Goal: Task Accomplishment & Management: Complete application form

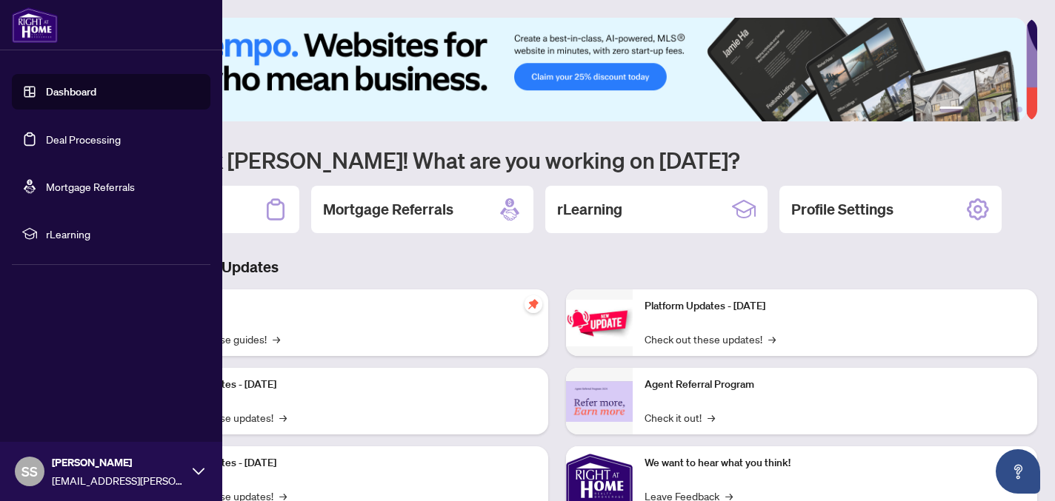
click at [64, 134] on link "Deal Processing" at bounding box center [83, 139] width 75 height 13
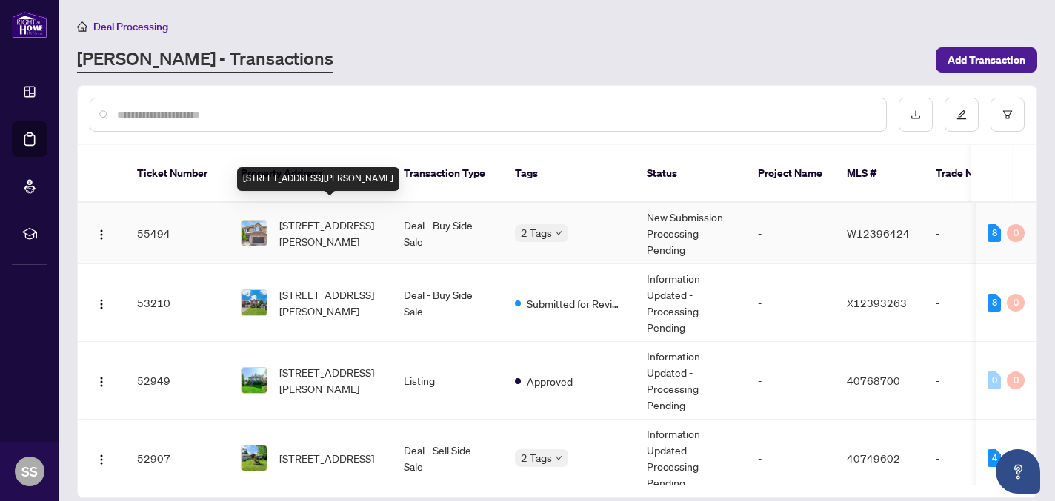
click at [321, 217] on span "[STREET_ADDRESS][PERSON_NAME]" at bounding box center [329, 233] width 101 height 33
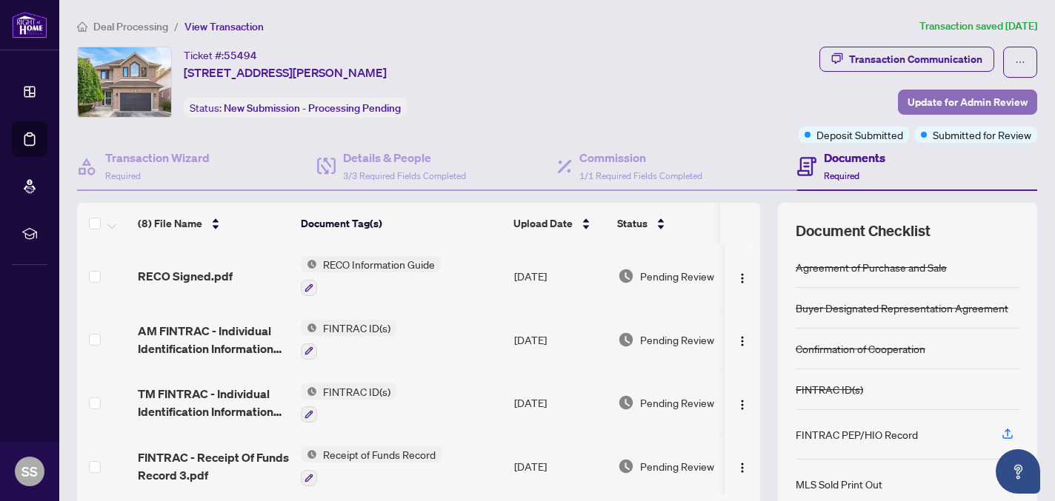
click at [953, 107] on span "Update for Admin Review" at bounding box center [967, 102] width 120 height 24
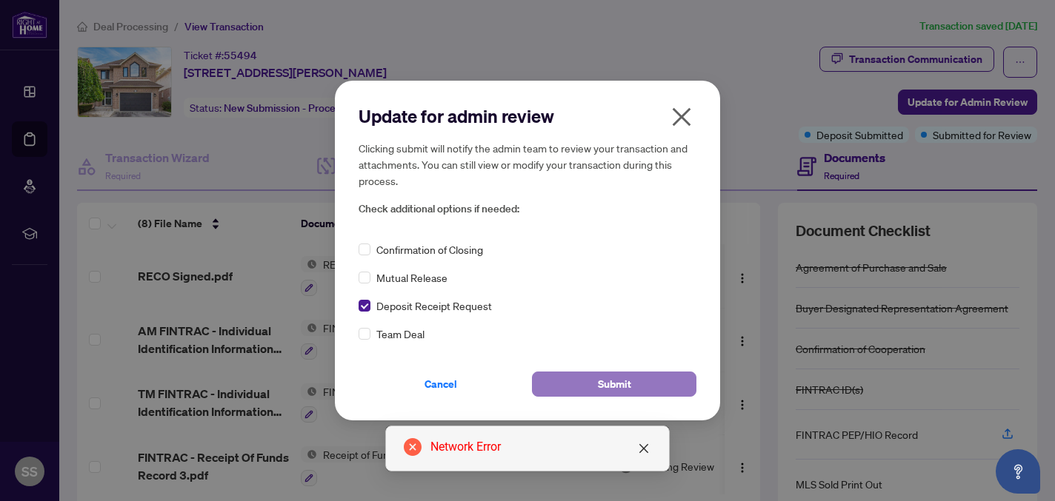
click at [606, 381] on span "Submit" at bounding box center [614, 385] width 33 height 24
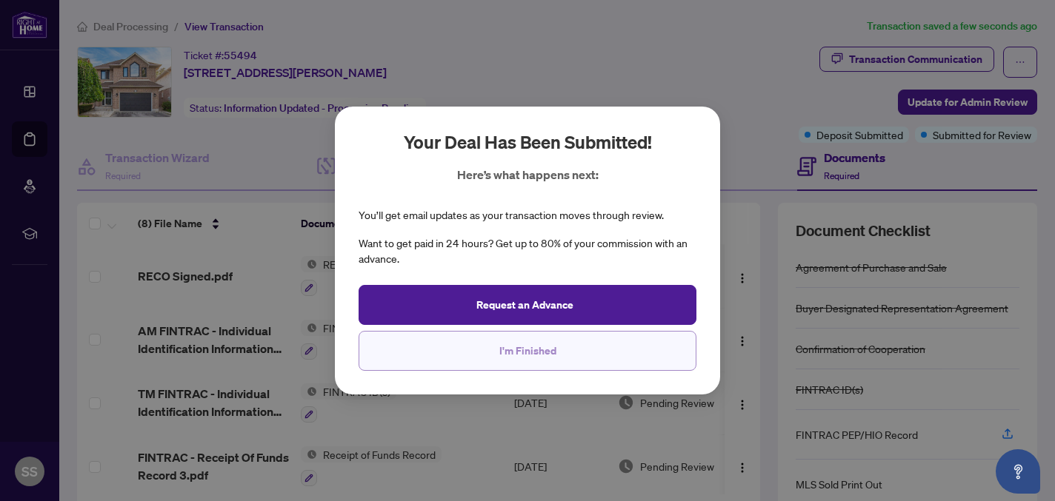
click at [551, 361] on span "I'm Finished" at bounding box center [527, 351] width 57 height 24
